Goal: Use online tool/utility: Utilize a website feature to perform a specific function

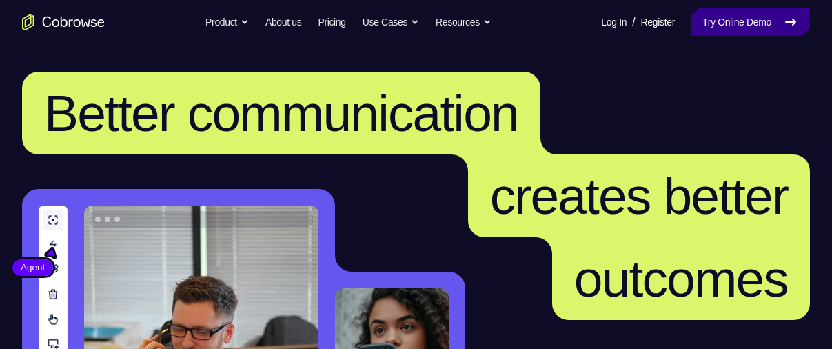
click at [725, 22] on link "Try Online Demo" at bounding box center [751, 22] width 119 height 28
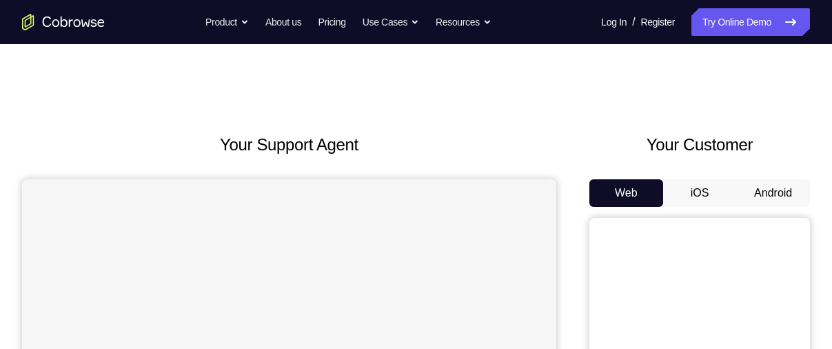
click at [760, 190] on button "Android" at bounding box center [773, 193] width 74 height 28
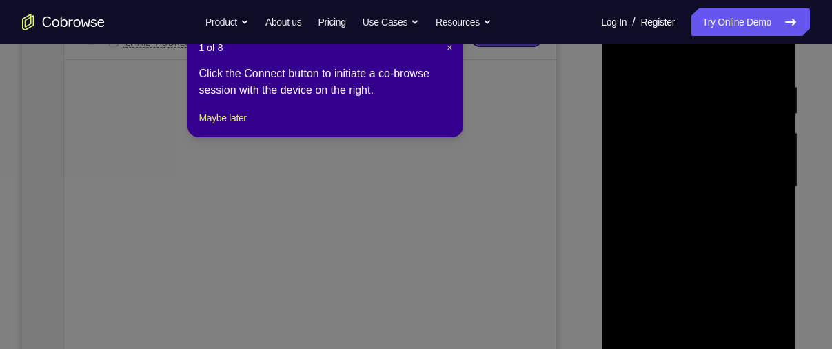
scroll to position [278, 0]
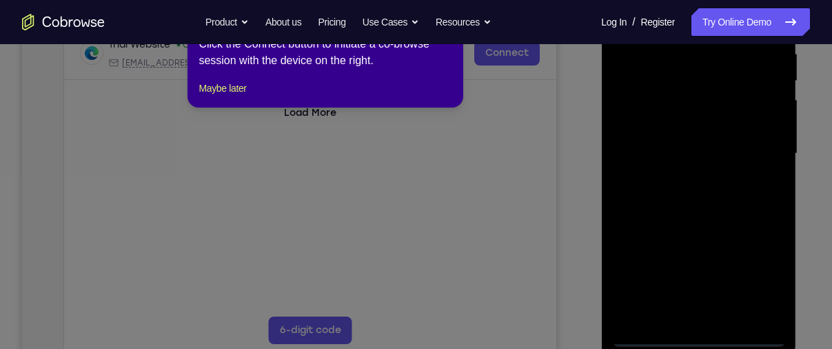
click at [697, 335] on icon at bounding box center [421, 168] width 842 height 362
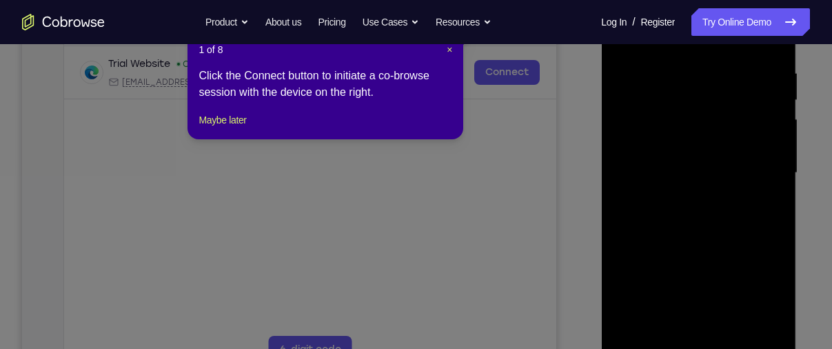
scroll to position [415, 0]
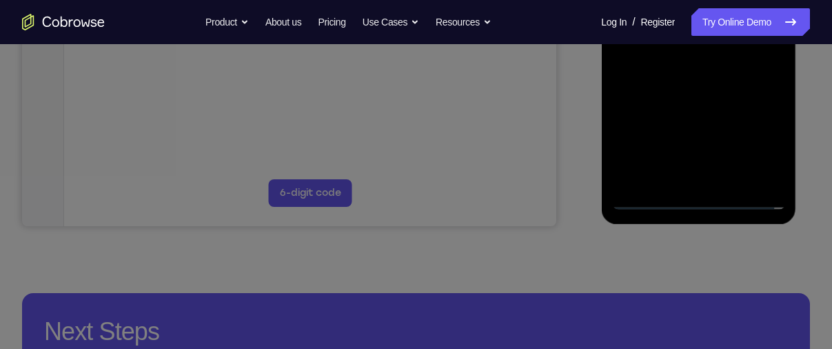
click at [696, 200] on icon at bounding box center [421, 99] width 842 height 498
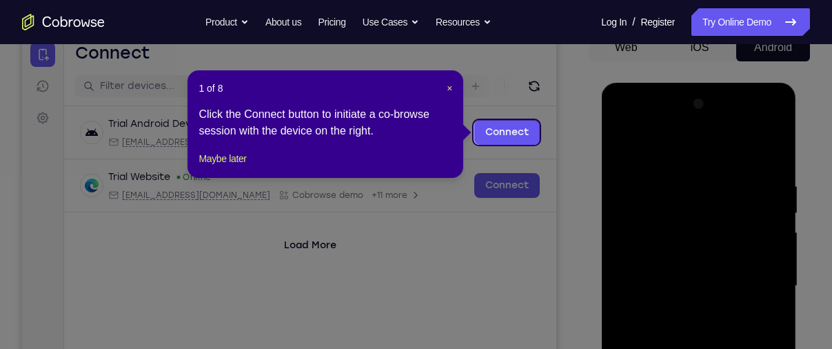
scroll to position [145, 0]
click at [772, 167] on icon at bounding box center [421, 174] width 842 height 349
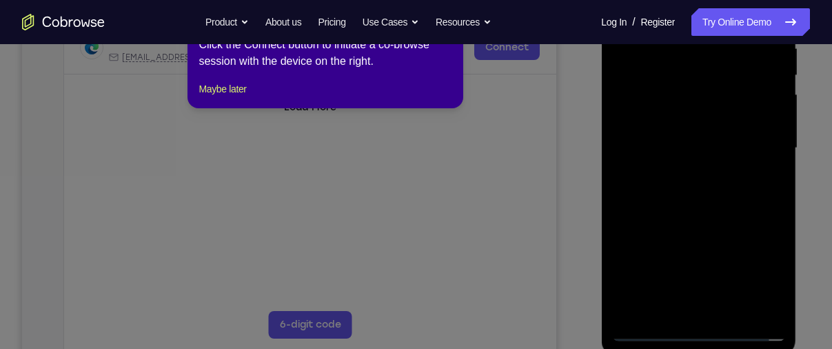
scroll to position [284, 0]
click at [696, 324] on icon at bounding box center [421, 164] width 842 height 367
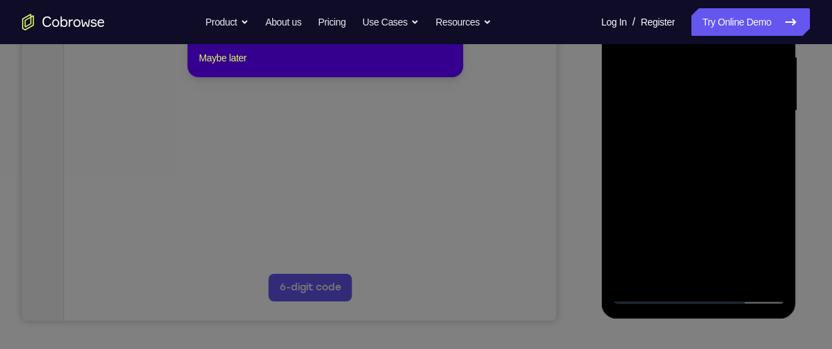
scroll to position [199, 0]
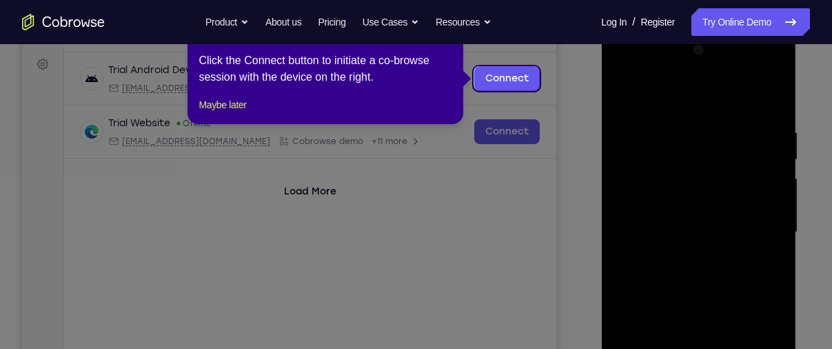
click at [538, 101] on icon at bounding box center [421, 174] width 842 height 349
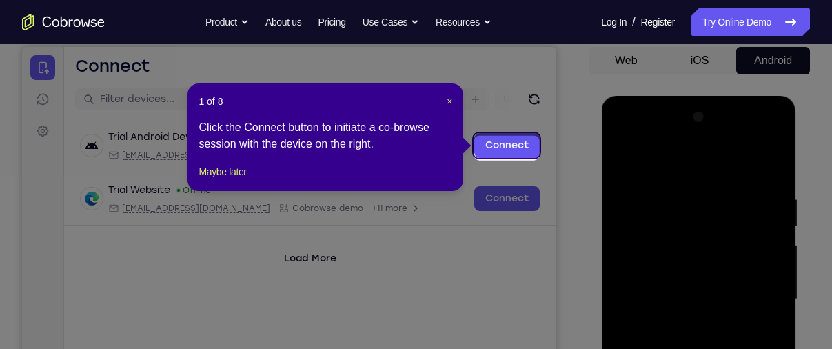
scroll to position [129, 0]
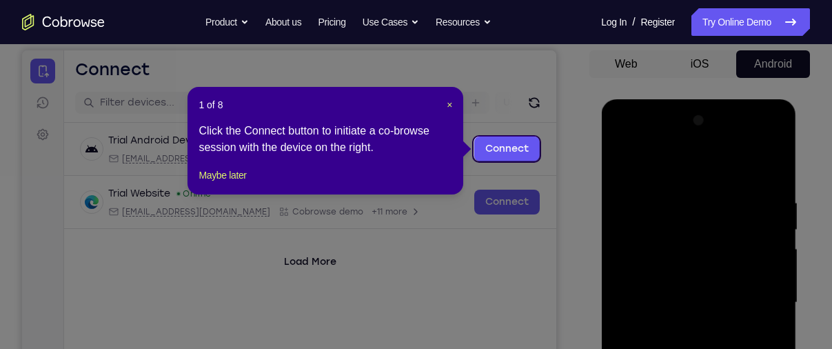
click at [452, 101] on span "×" at bounding box center [450, 104] width 6 height 11
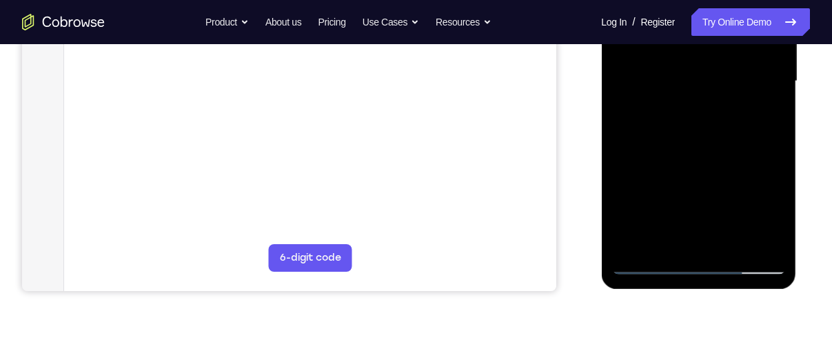
scroll to position [372, 0]
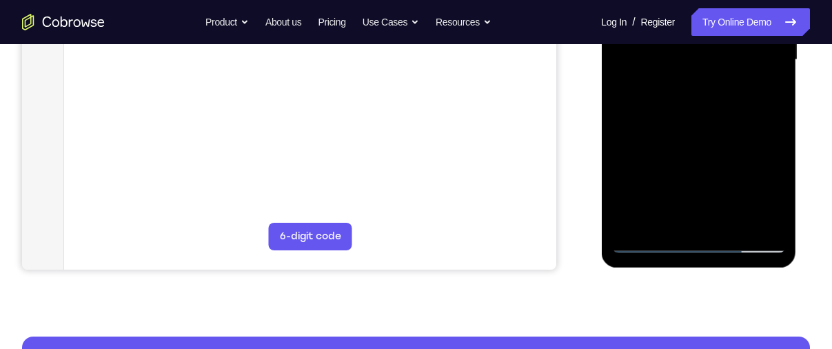
click at [700, 242] on div at bounding box center [699, 60] width 174 height 386
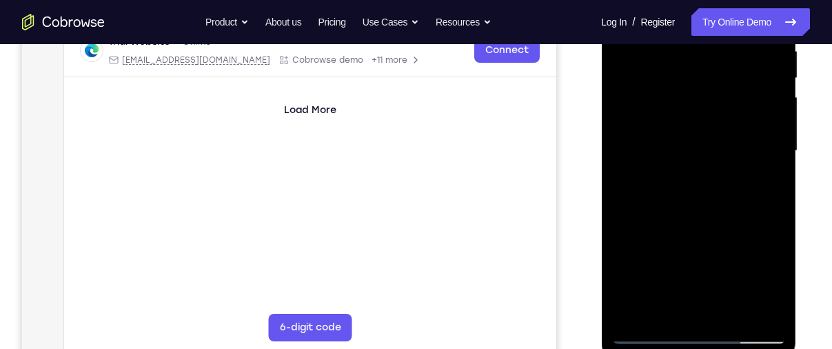
scroll to position [269, 0]
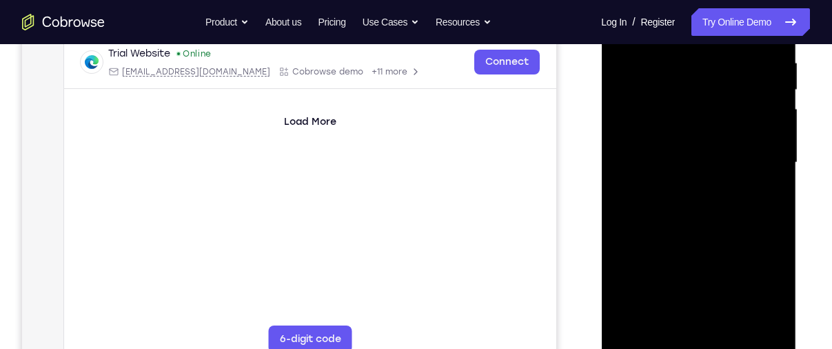
click at [752, 285] on div at bounding box center [699, 163] width 174 height 386
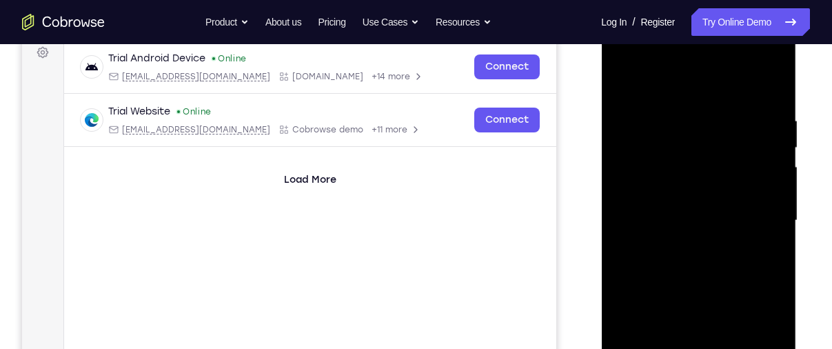
scroll to position [184, 0]
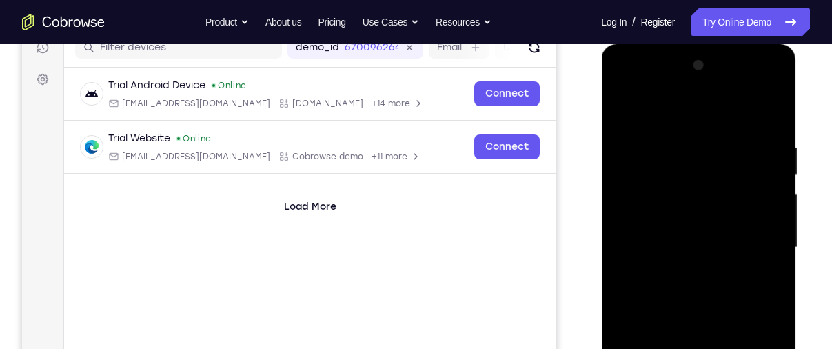
click at [702, 117] on div at bounding box center [699, 247] width 174 height 386
click at [752, 237] on div at bounding box center [699, 247] width 174 height 386
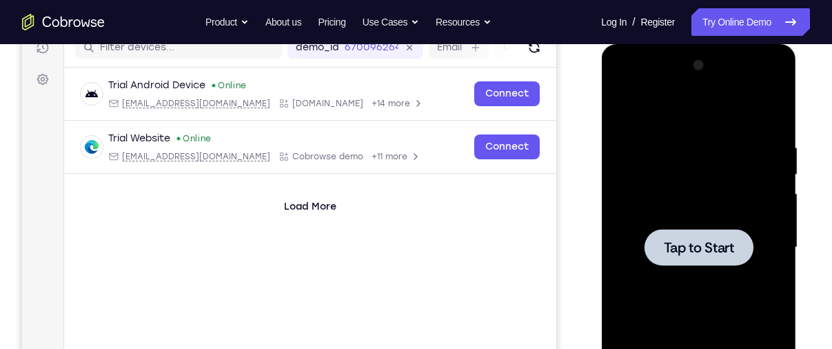
click at [731, 244] on span "Tap to Start" at bounding box center [698, 248] width 70 height 14
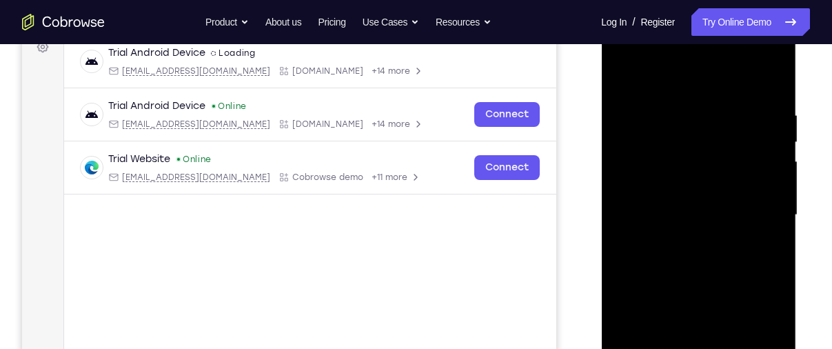
scroll to position [309, 0]
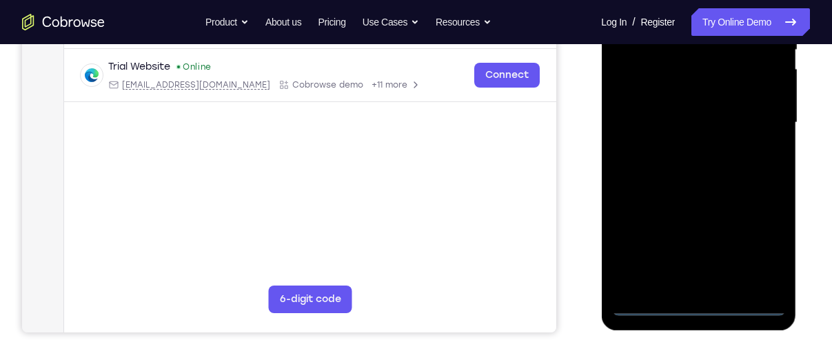
click at [700, 308] on div at bounding box center [699, 123] width 174 height 386
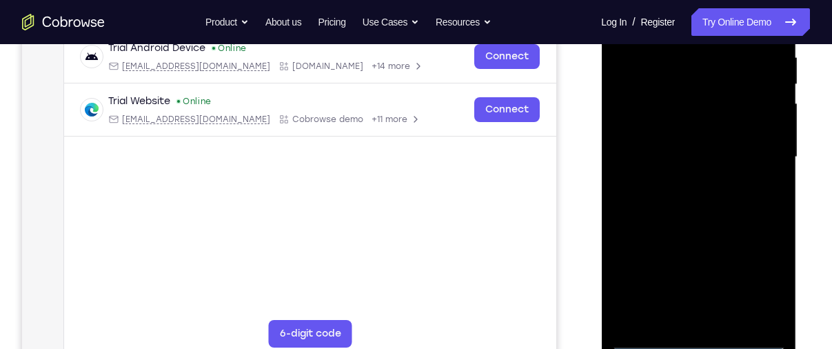
scroll to position [273, 0]
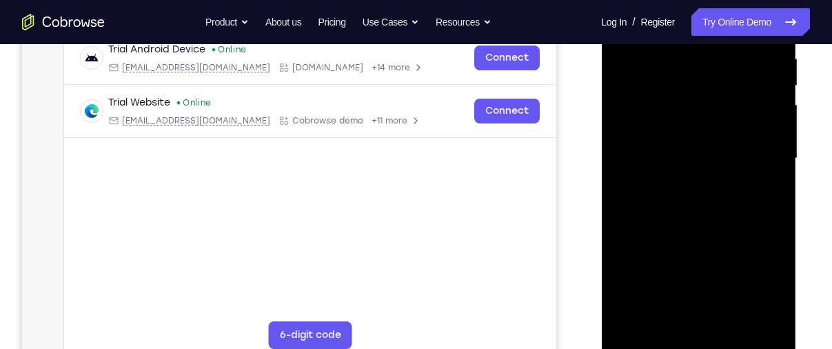
click at [770, 285] on div at bounding box center [699, 159] width 174 height 386
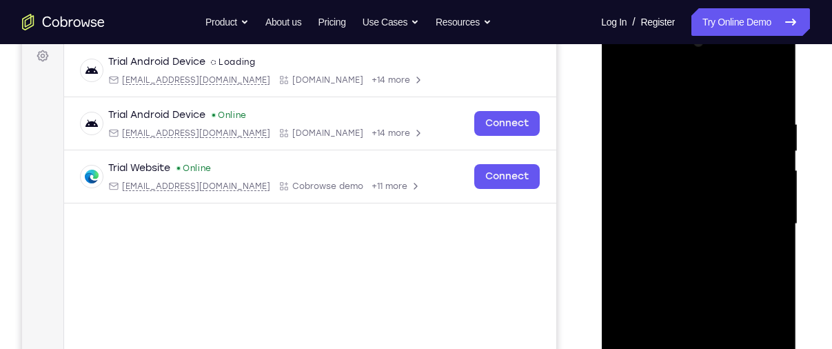
scroll to position [207, 0]
click at [716, 94] on div at bounding box center [699, 225] width 174 height 386
click at [751, 216] on div at bounding box center [699, 225] width 174 height 386
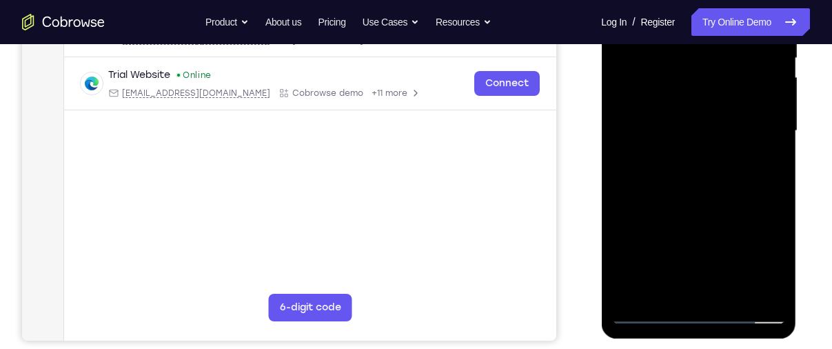
click at [689, 293] on div at bounding box center [699, 131] width 174 height 386
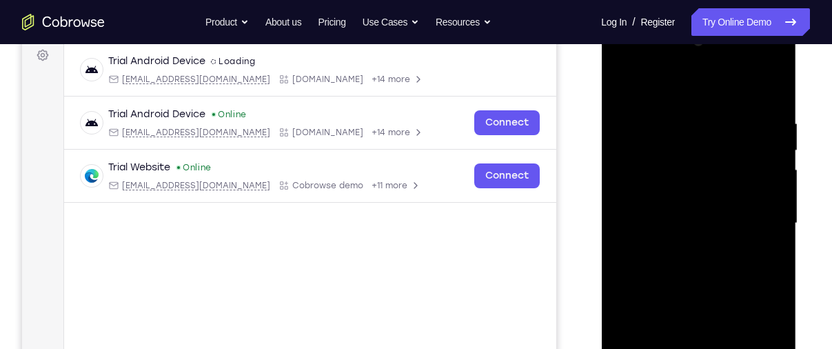
scroll to position [208, 0]
click at [711, 234] on div at bounding box center [699, 224] width 174 height 386
click at [621, 85] on div at bounding box center [699, 224] width 174 height 386
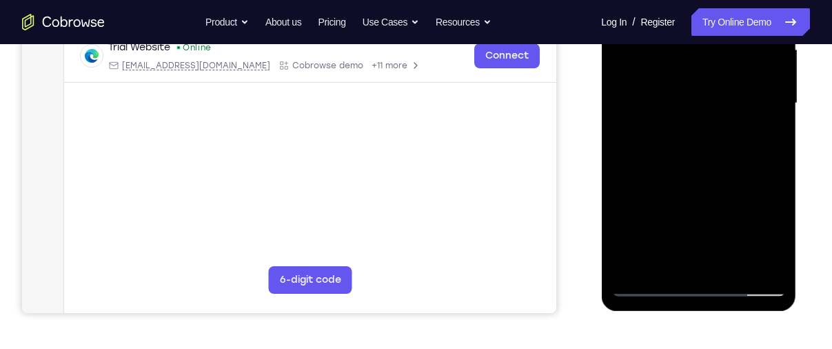
click at [654, 287] on div at bounding box center [699, 103] width 174 height 386
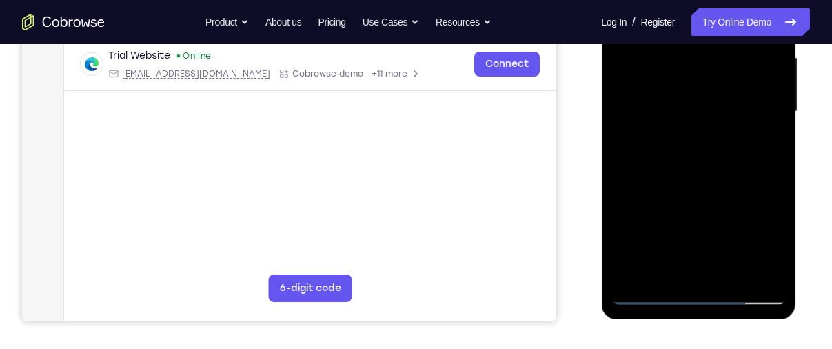
scroll to position [324, 0]
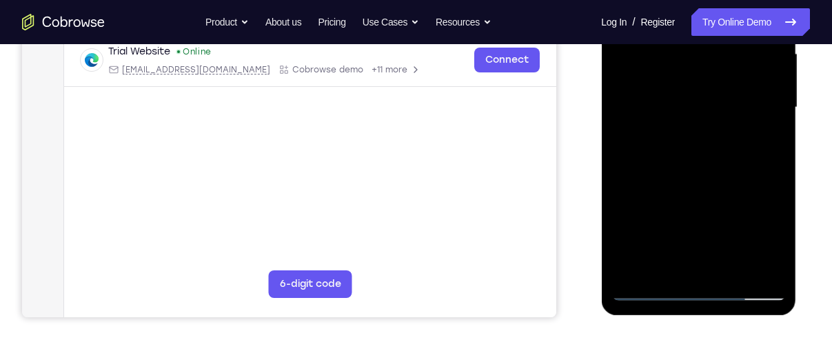
click at [715, 274] on div at bounding box center [699, 108] width 174 height 386
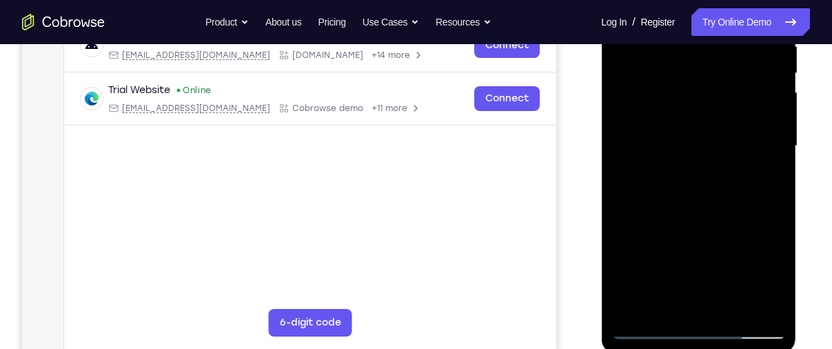
click at [700, 212] on div at bounding box center [699, 146] width 174 height 386
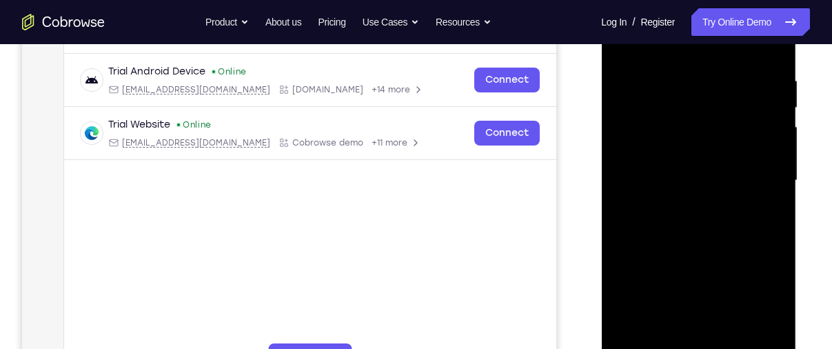
click at [724, 119] on div at bounding box center [699, 181] width 174 height 386
click at [716, 137] on div at bounding box center [699, 181] width 174 height 386
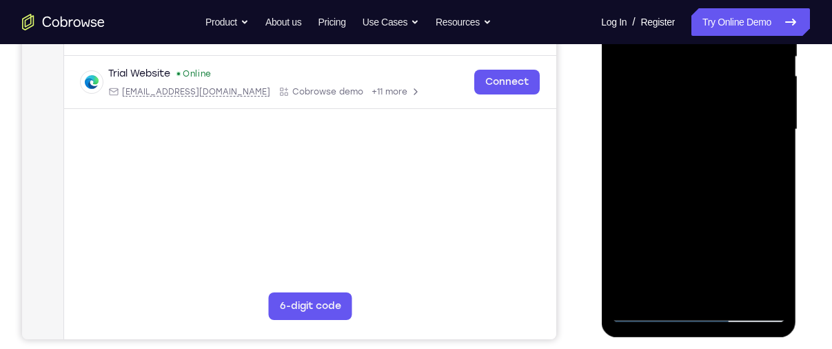
scroll to position [303, 0]
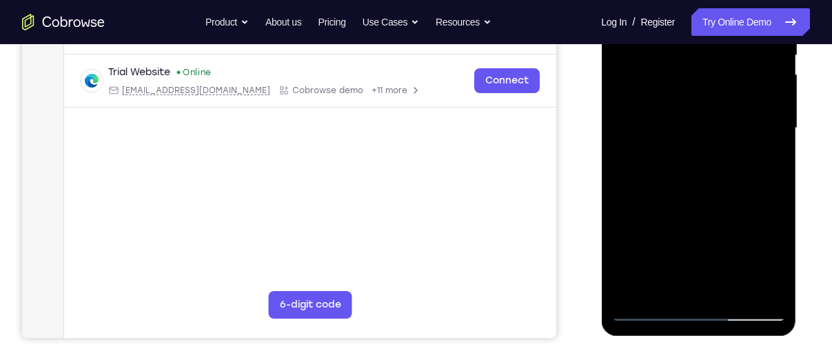
click at [763, 141] on div at bounding box center [699, 128] width 174 height 386
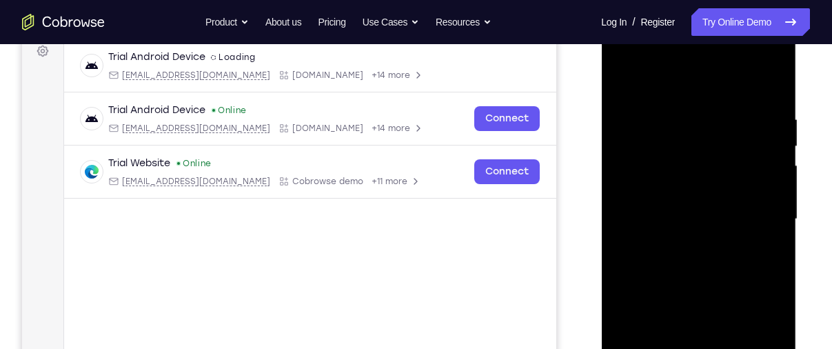
scroll to position [213, 0]
click at [736, 247] on div at bounding box center [699, 219] width 174 height 386
click at [747, 241] on div at bounding box center [699, 219] width 174 height 386
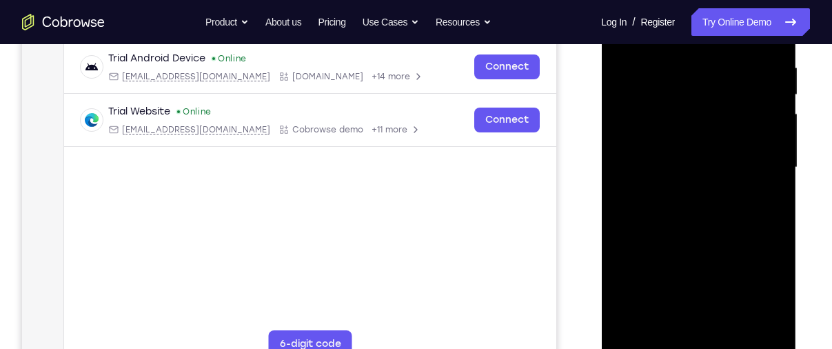
scroll to position [276, 0]
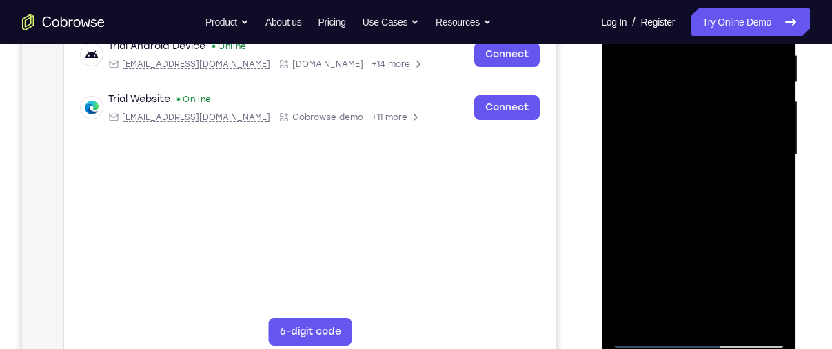
click at [752, 316] on div at bounding box center [699, 155] width 174 height 386
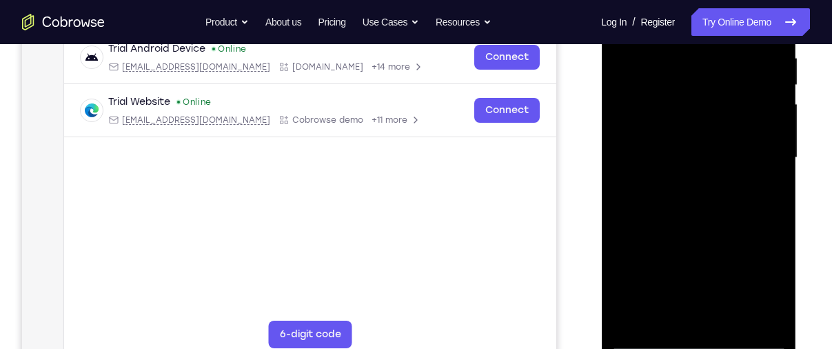
scroll to position [270, 0]
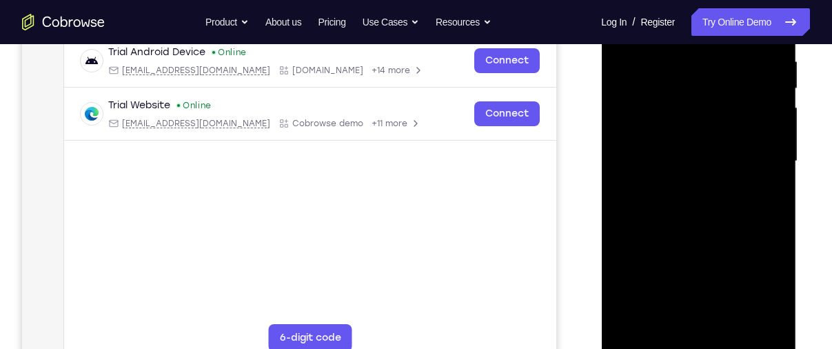
click at [706, 91] on div at bounding box center [699, 161] width 174 height 386
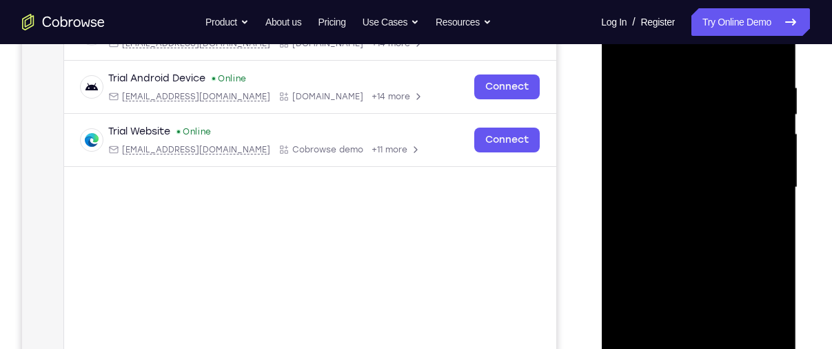
scroll to position [245, 0]
drag, startPoint x: 756, startPoint y: 65, endPoint x: 763, endPoint y: 73, distance: 9.8
click at [763, 73] on div at bounding box center [699, 187] width 174 height 386
click at [715, 113] on div at bounding box center [699, 187] width 174 height 386
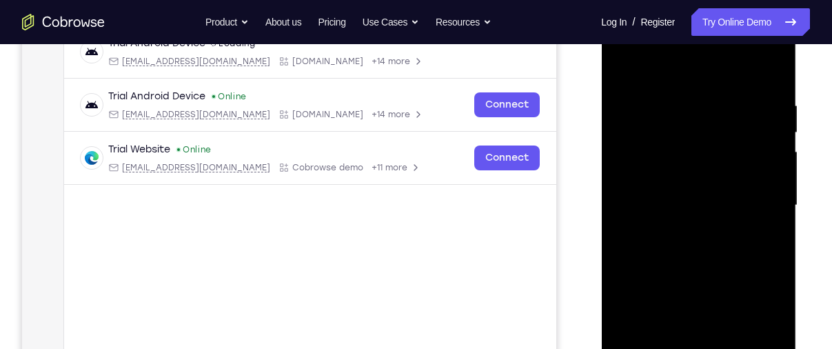
scroll to position [228, 0]
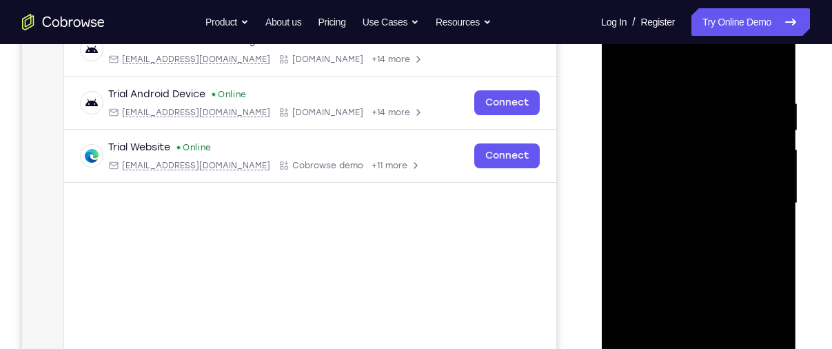
click at [680, 166] on div at bounding box center [699, 203] width 174 height 386
click at [684, 131] on div at bounding box center [699, 203] width 174 height 386
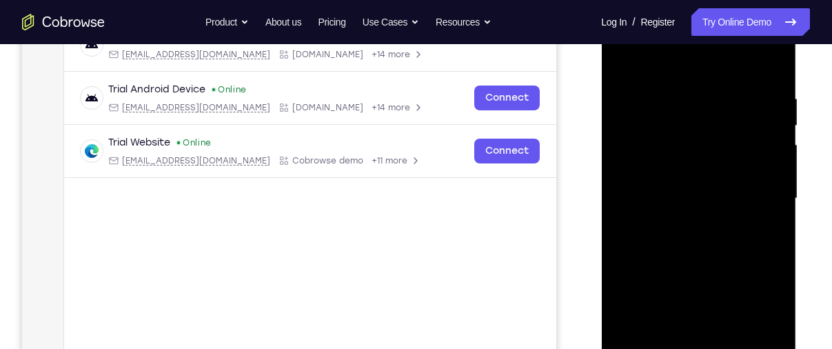
scroll to position [239, 0]
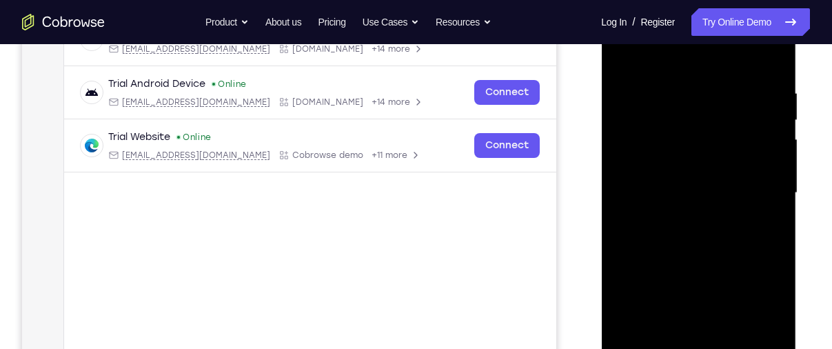
click at [671, 157] on div at bounding box center [699, 193] width 174 height 386
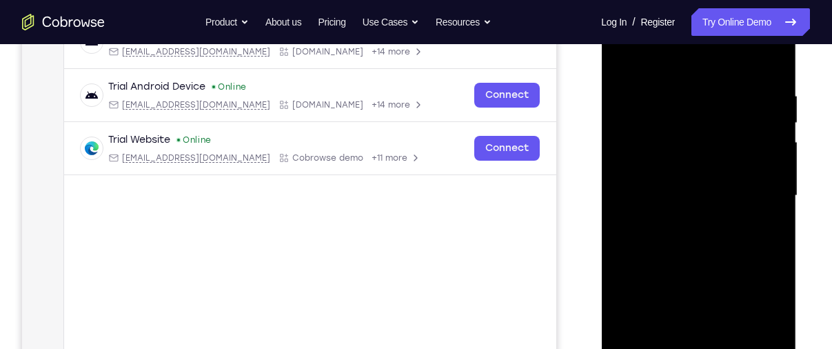
scroll to position [223, 0]
